Goal: Task Accomplishment & Management: Manage account settings

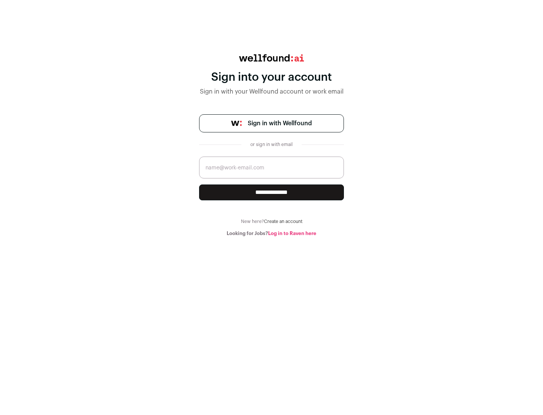
click at [279, 123] on span "Sign in with Wellfound" at bounding box center [280, 123] width 64 height 9
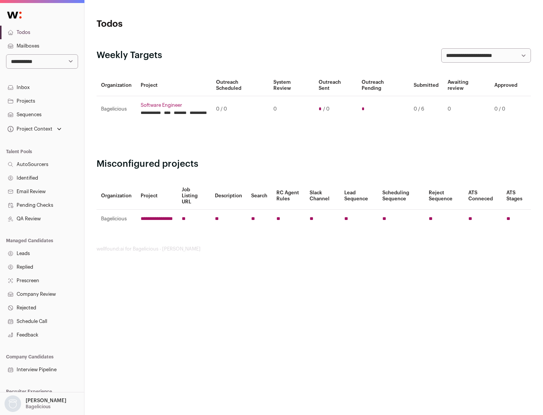
click at [42, 101] on link "Projects" at bounding box center [42, 101] width 84 height 14
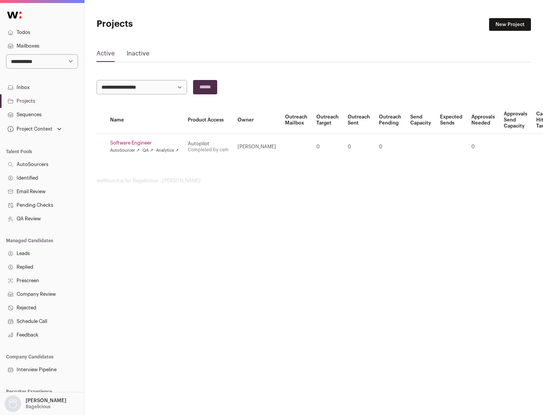
click at [147, 143] on link "Software Engineer" at bounding box center [144, 143] width 69 height 6
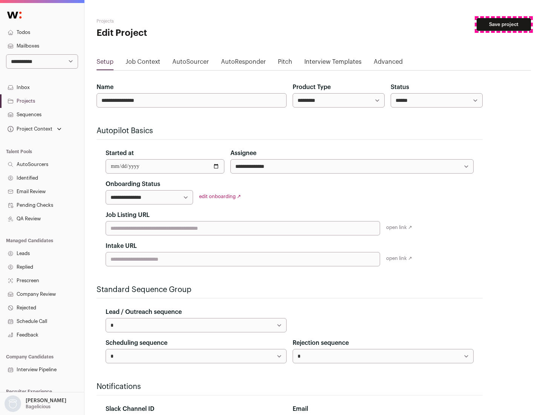
click at [504, 25] on button "Save project" at bounding box center [503, 24] width 54 height 13
